Goal: Task Accomplishment & Management: Manage account settings

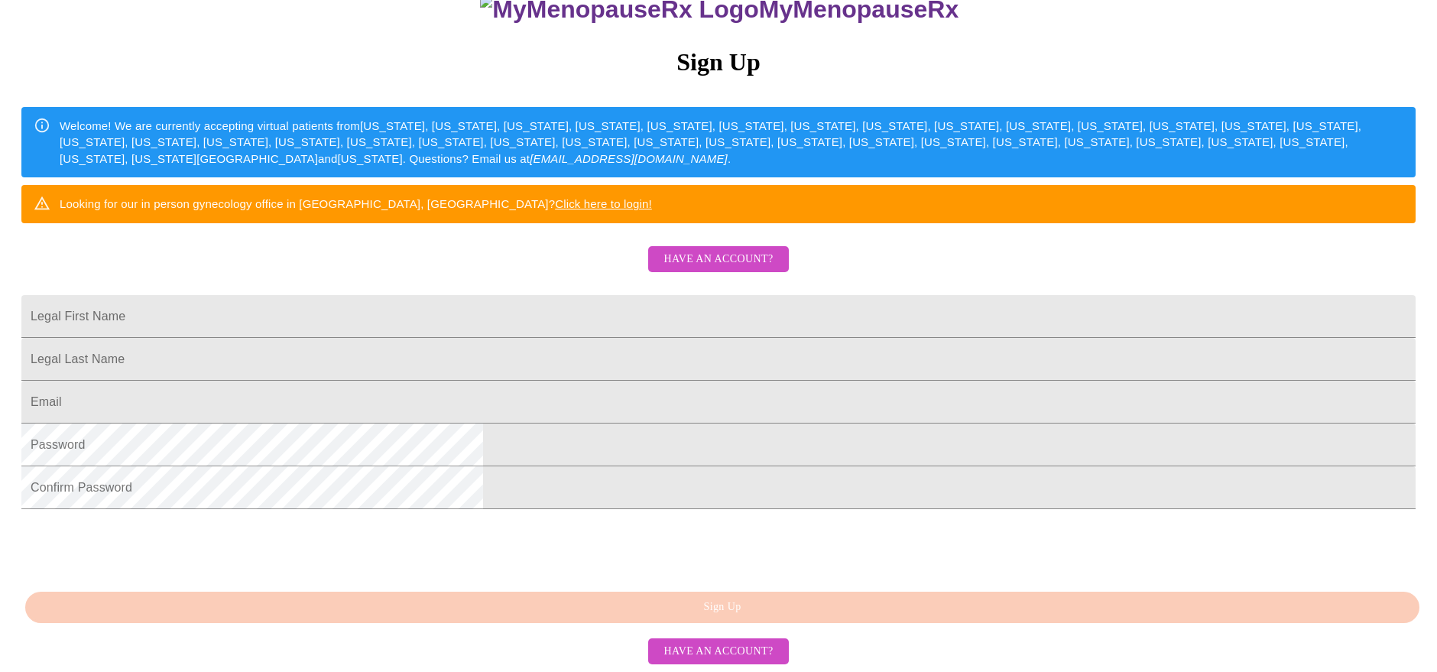
click at [760, 250] on span "Have an account?" at bounding box center [717, 259] width 109 height 19
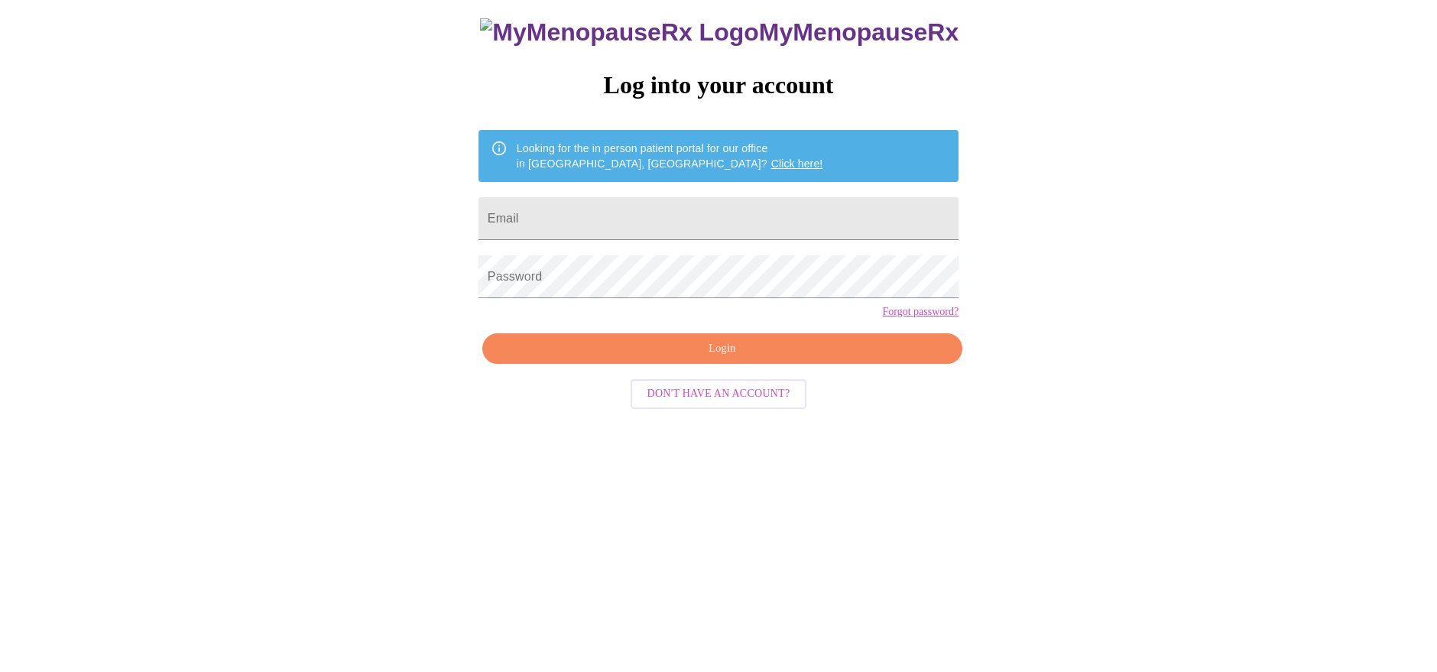
scroll to position [15, 0]
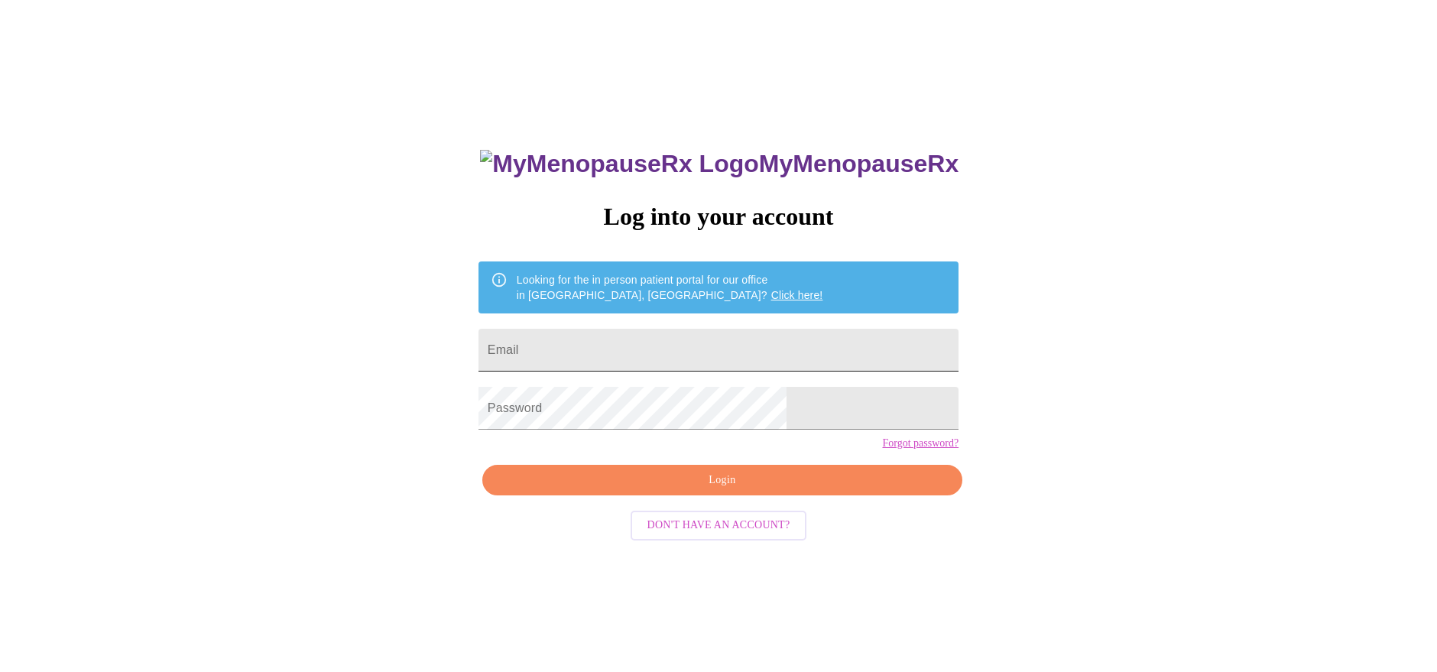
click at [689, 334] on input "Email" at bounding box center [718, 350] width 480 height 43
type input "[EMAIL_ADDRESS][DOMAIN_NAME]"
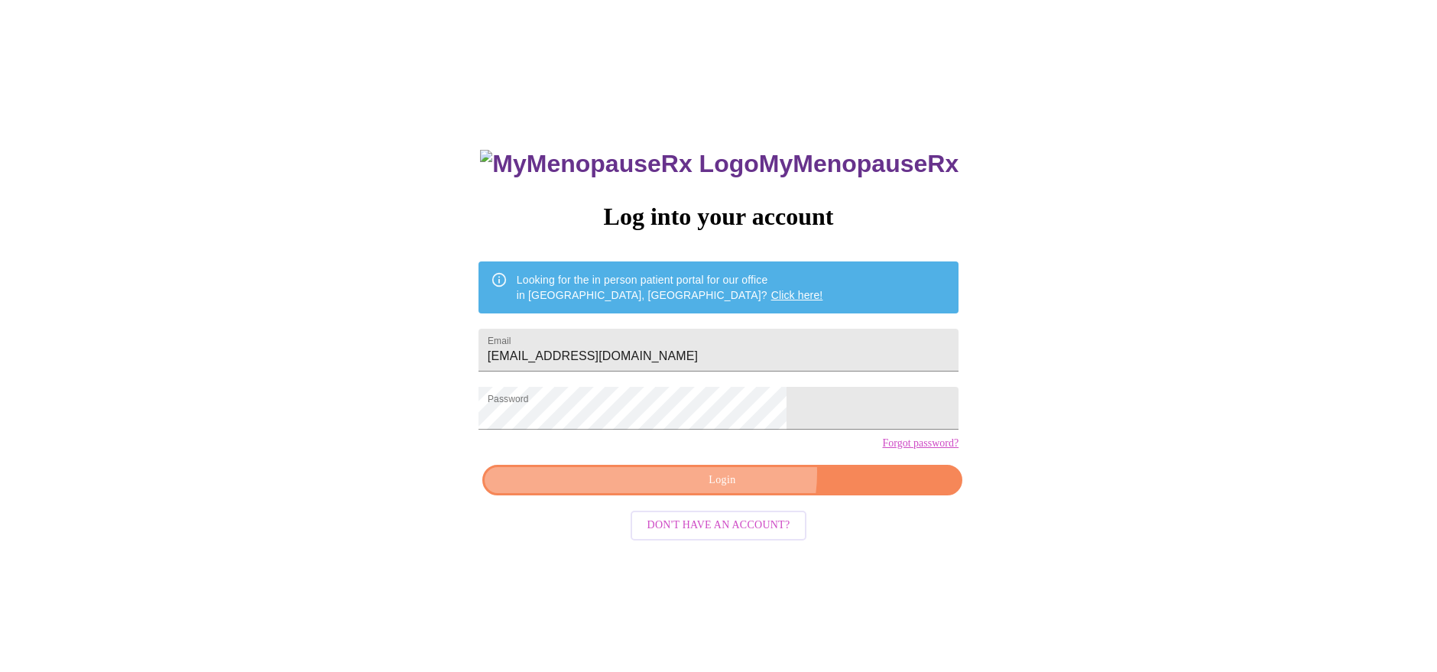
click at [735, 490] on span "Login" at bounding box center [722, 480] width 445 height 19
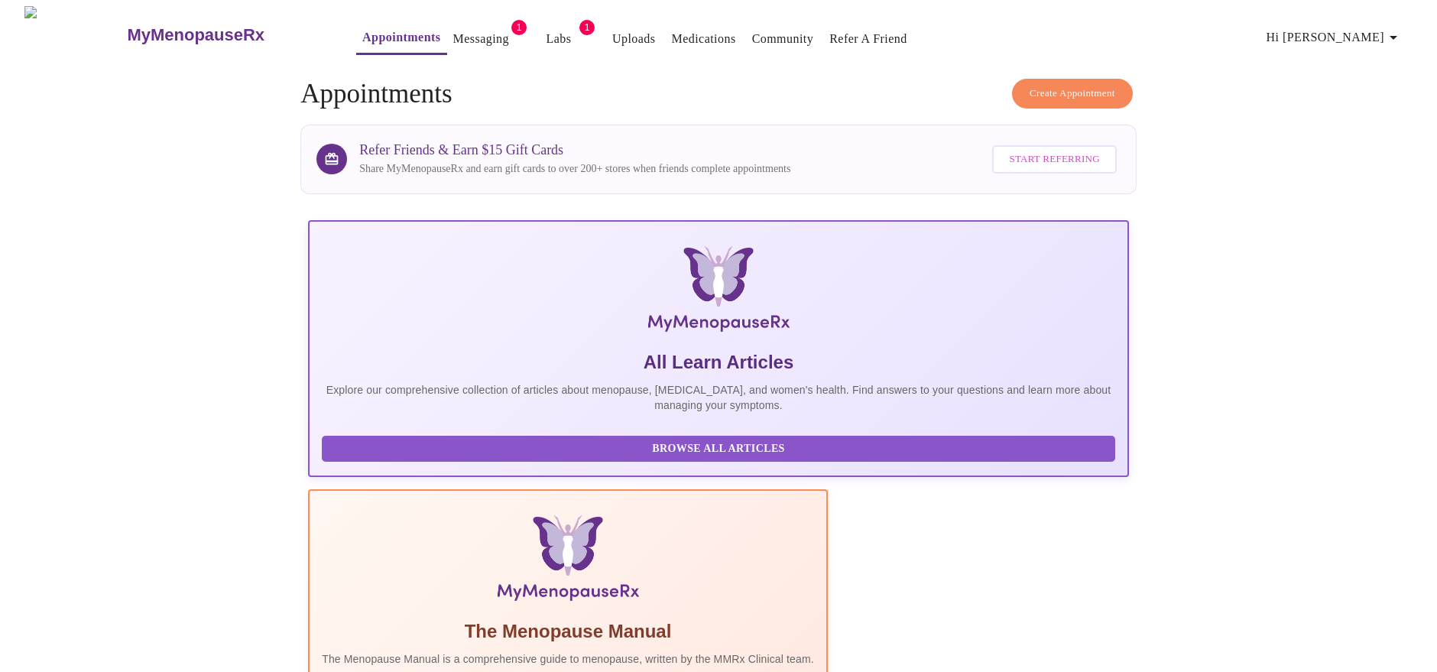
click at [546, 34] on link "Labs" at bounding box center [558, 38] width 25 height 21
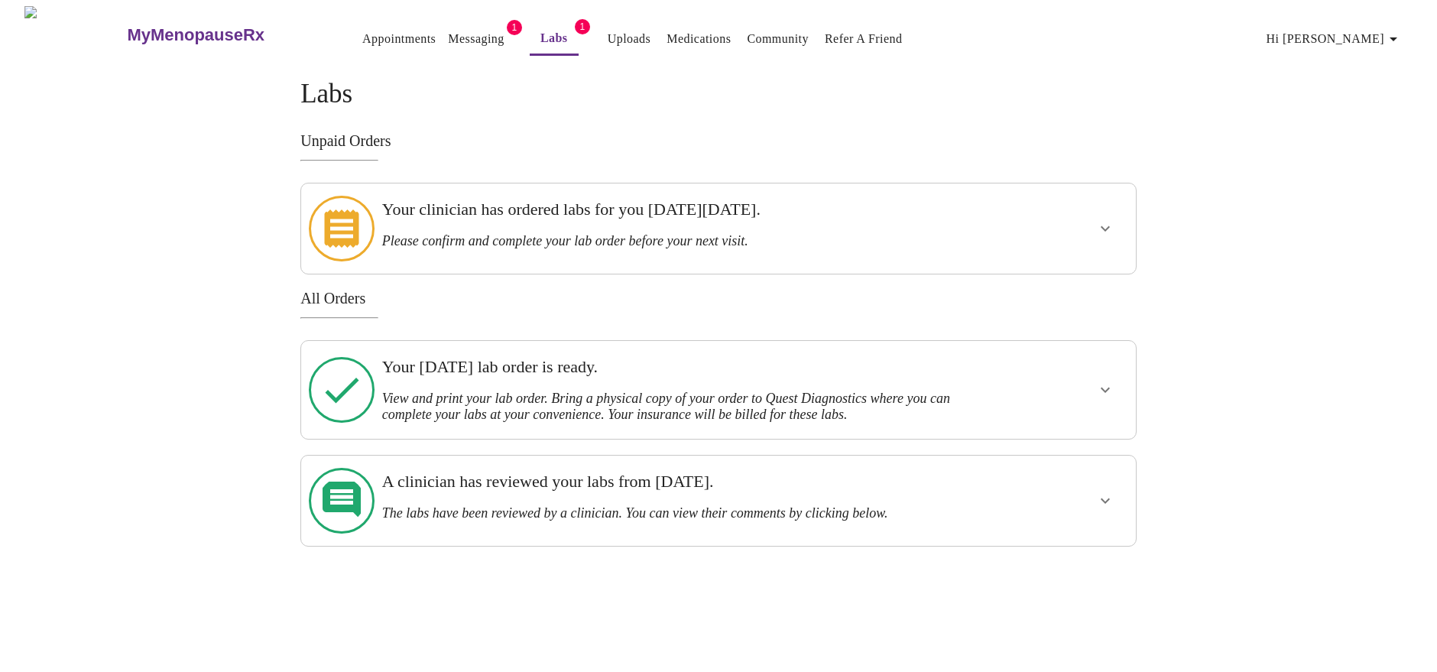
click at [467, 31] on button "Messaging" at bounding box center [476, 39] width 68 height 31
click at [448, 28] on link "Messaging" at bounding box center [476, 38] width 56 height 21
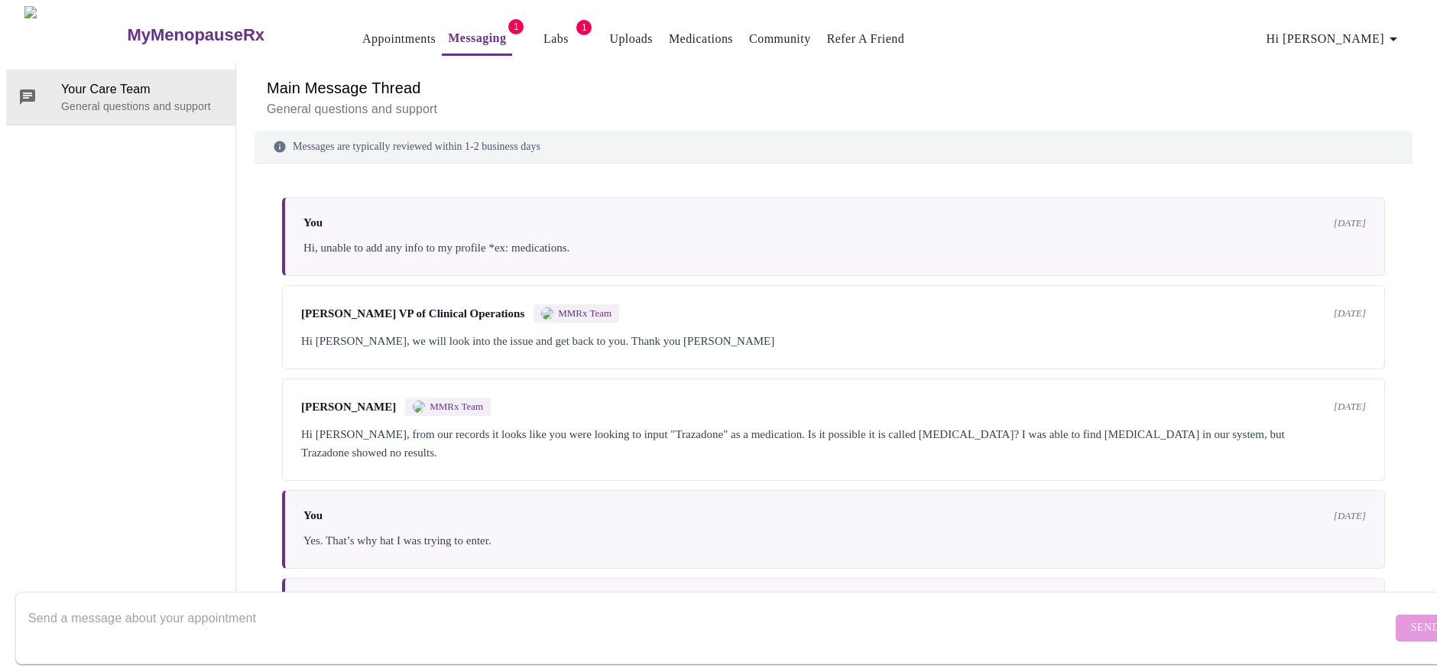
click at [1371, 36] on span "Hi [PERSON_NAME]" at bounding box center [1334, 38] width 136 height 21
click at [1363, 123] on li "Log out" at bounding box center [1366, 116] width 70 height 28
